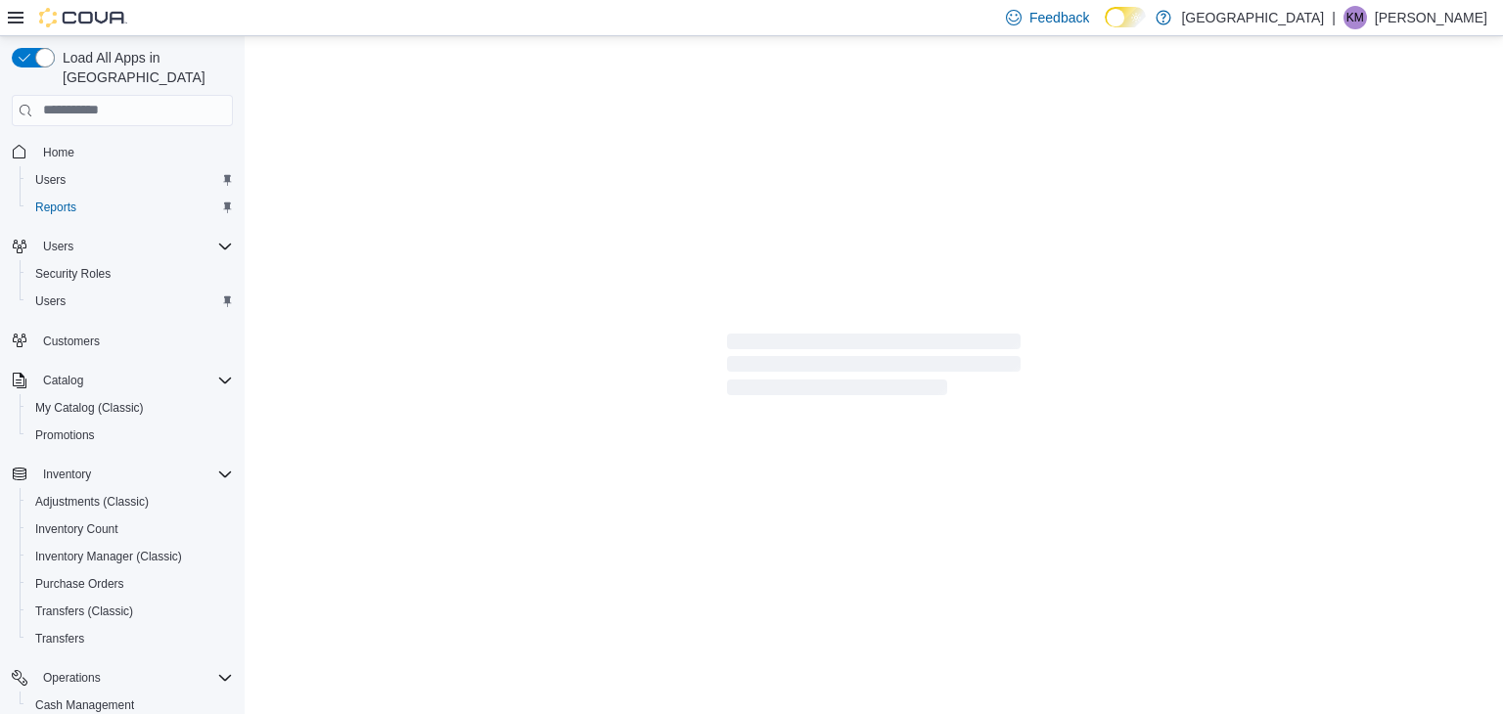
click at [848, 366] on span "Loading" at bounding box center [874, 364] width 294 height 16
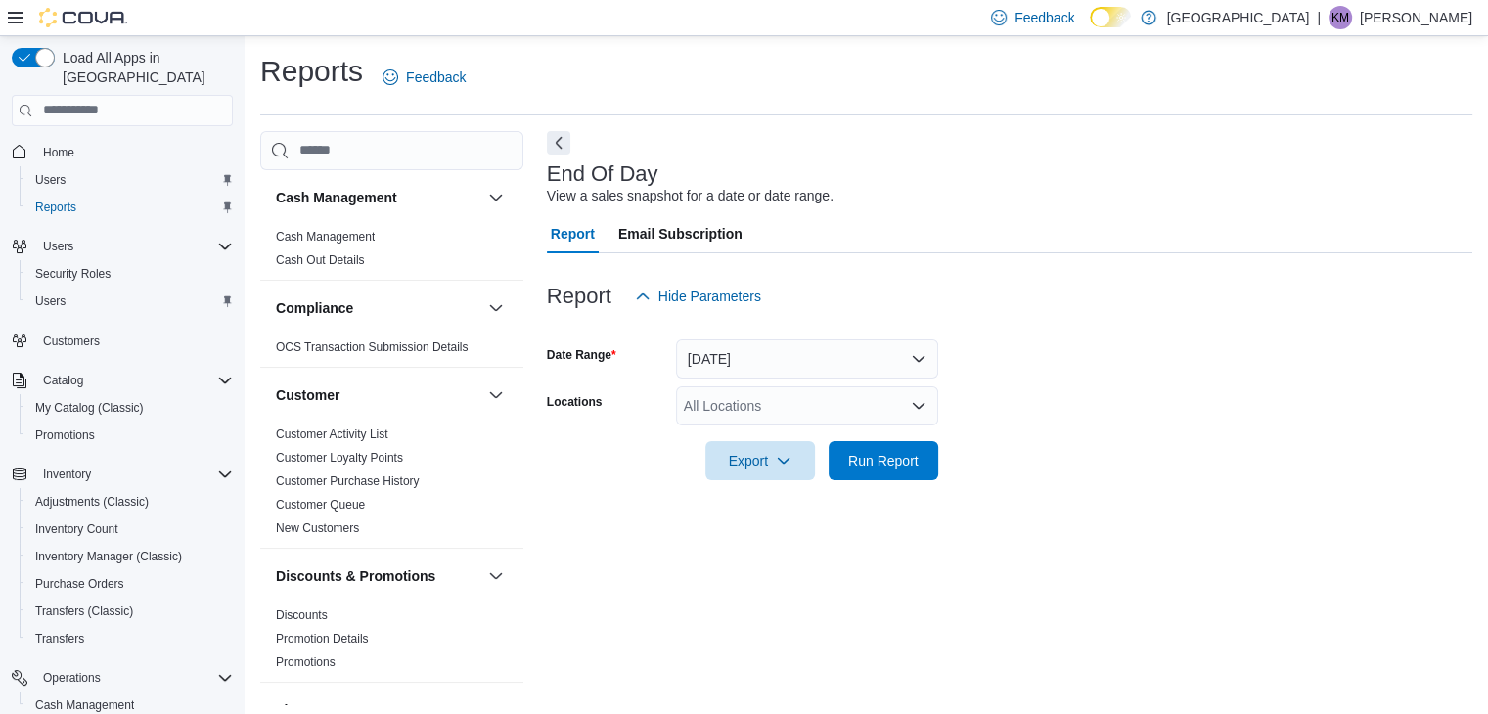
scroll to position [7, 0]
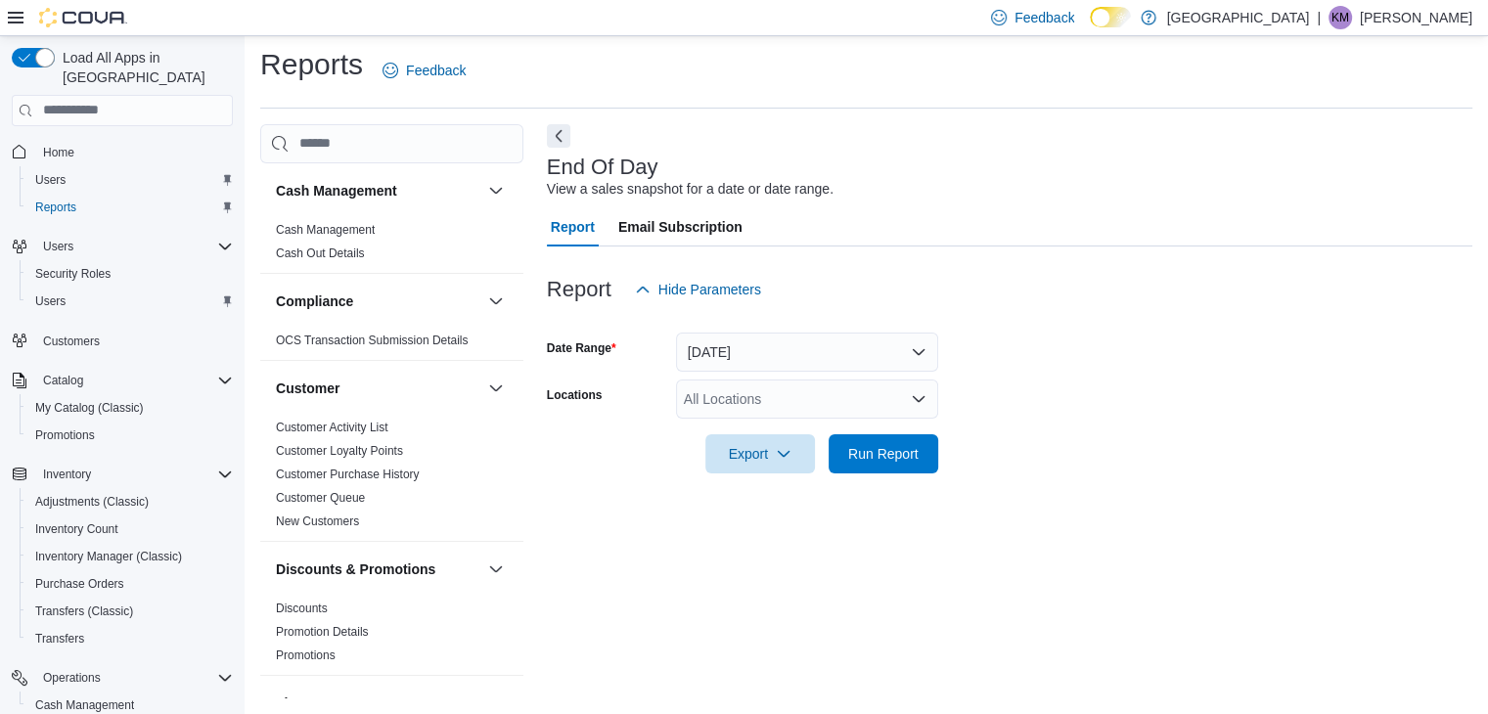
click at [690, 410] on div "All Locations" at bounding box center [807, 399] width 262 height 39
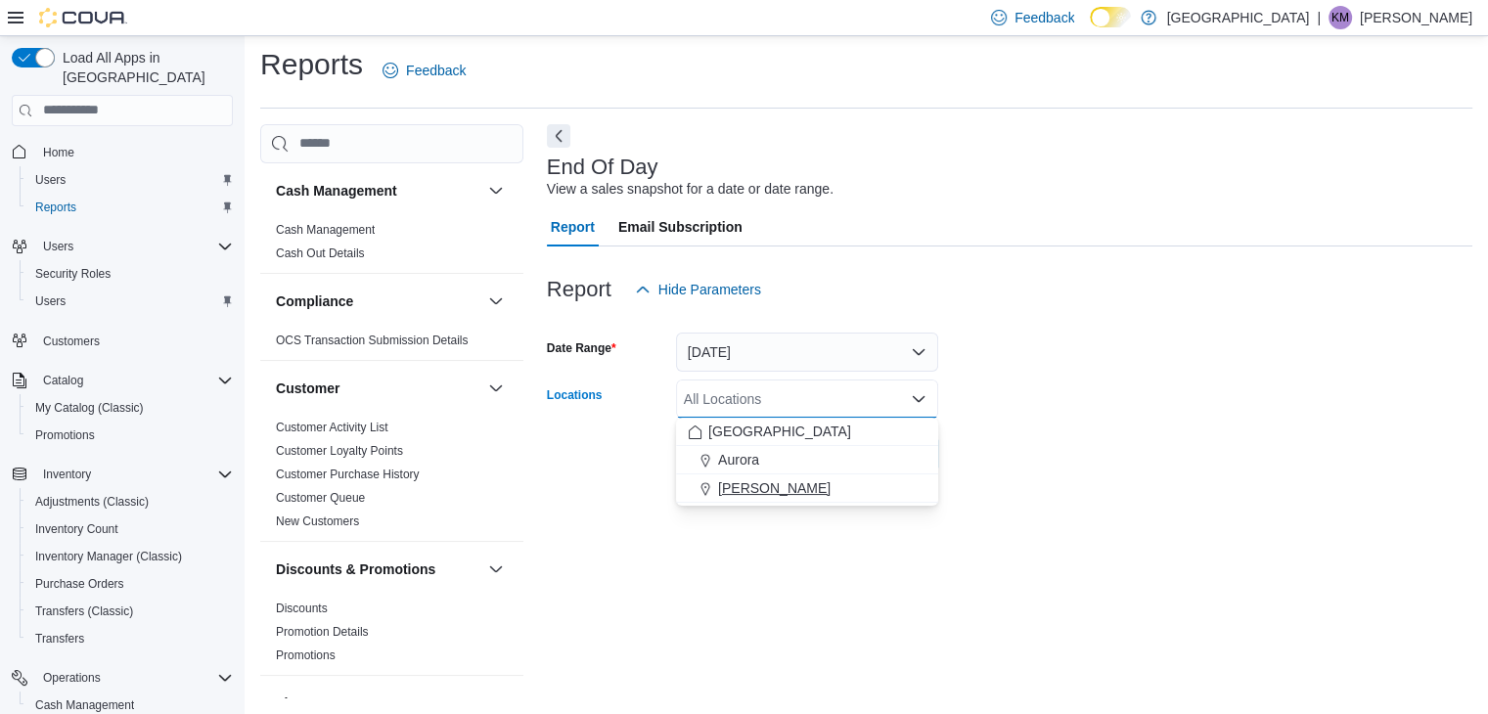
click at [785, 486] on span "[PERSON_NAME]" at bounding box center [774, 489] width 113 height 20
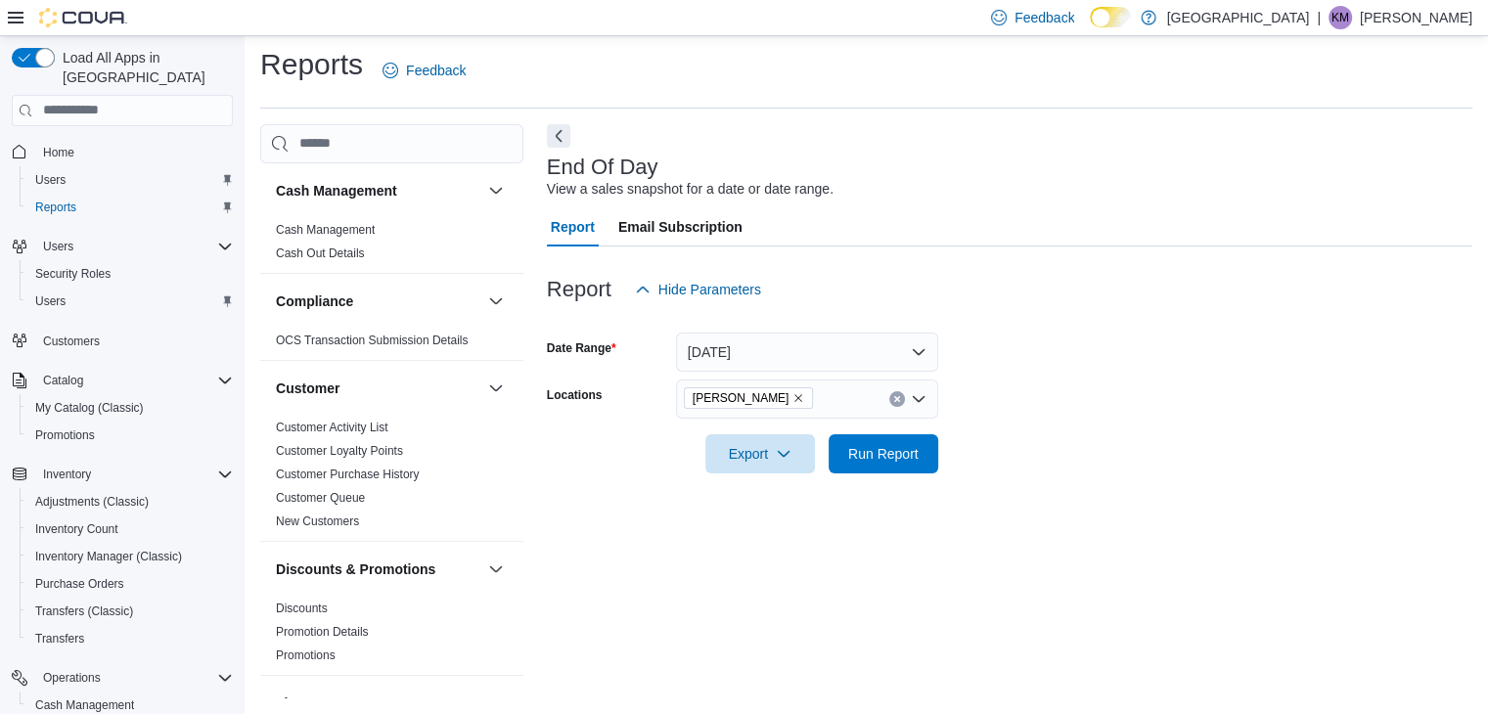
click at [1101, 459] on form "Date Range [DATE] Locations [GEOGRAPHIC_DATA] Cannabis Export Run Report" at bounding box center [1010, 391] width 926 height 164
click at [896, 458] on span "Run Report" at bounding box center [883, 453] width 70 height 20
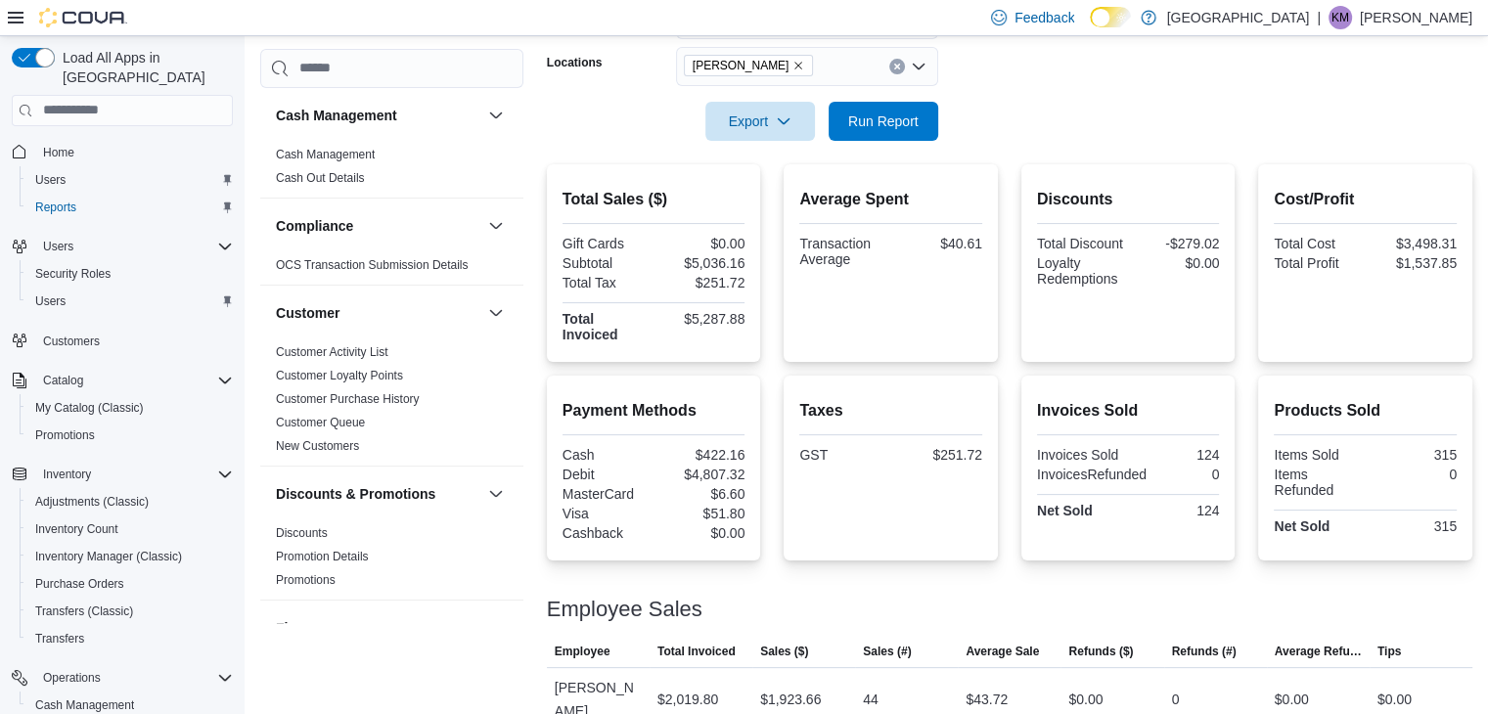
scroll to position [222, 0]
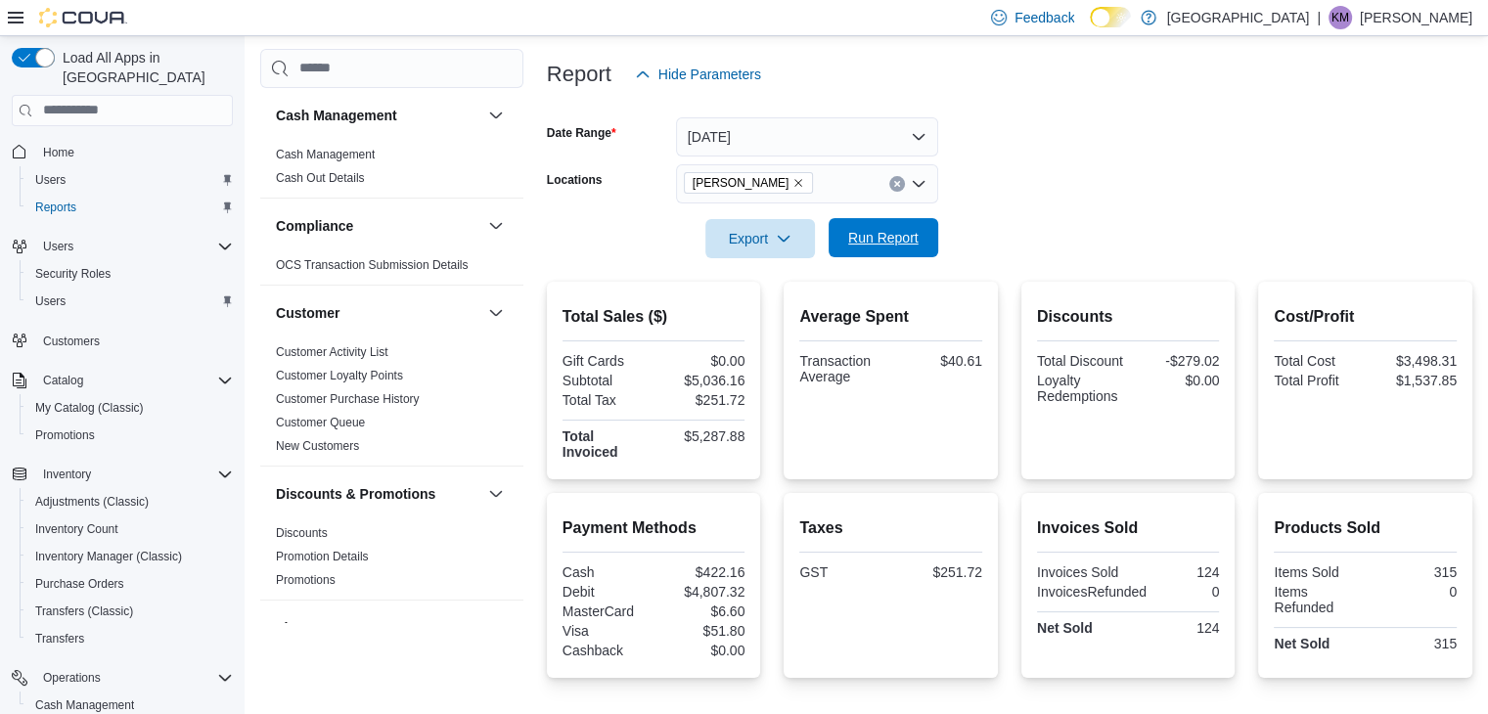
click at [859, 239] on span "Run Report" at bounding box center [883, 238] width 70 height 20
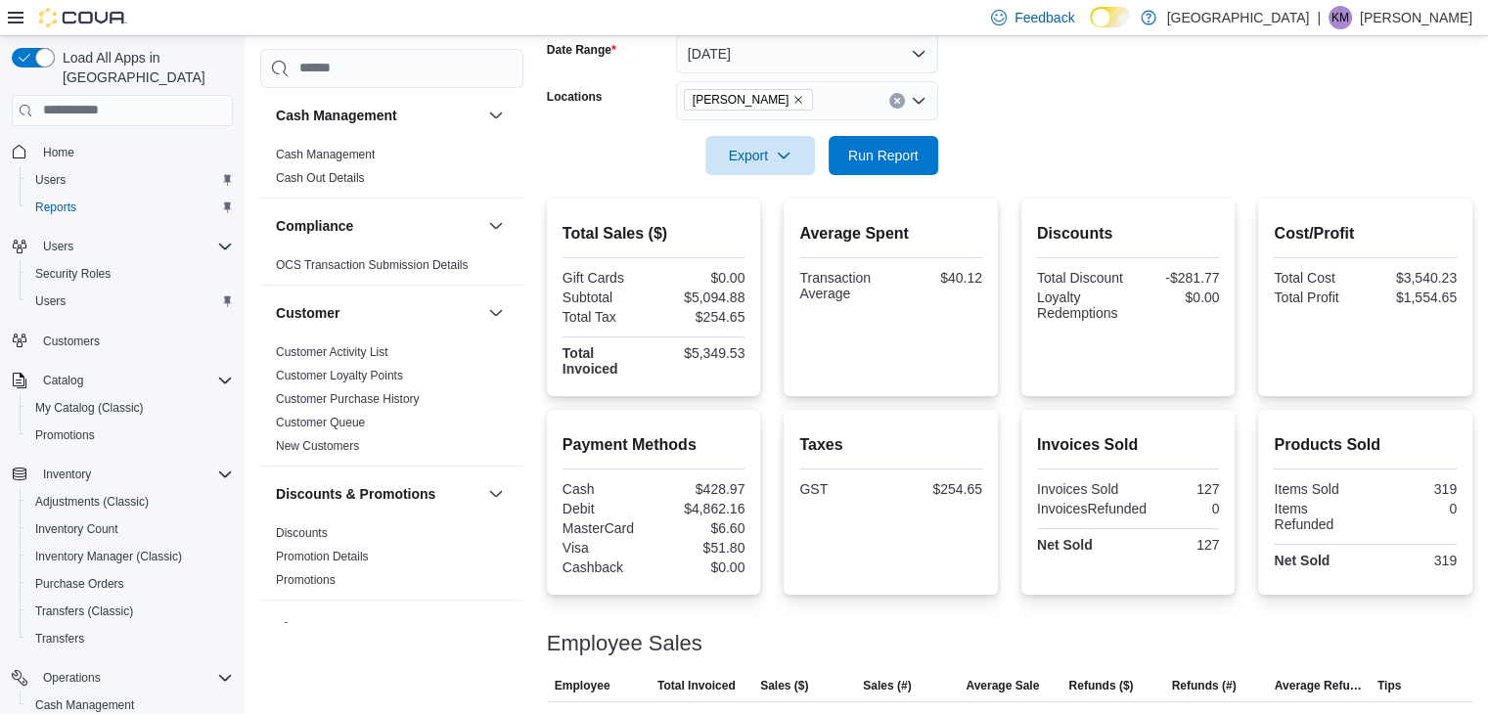
scroll to position [516, 0]
